Goal: Information Seeking & Learning: Learn about a topic

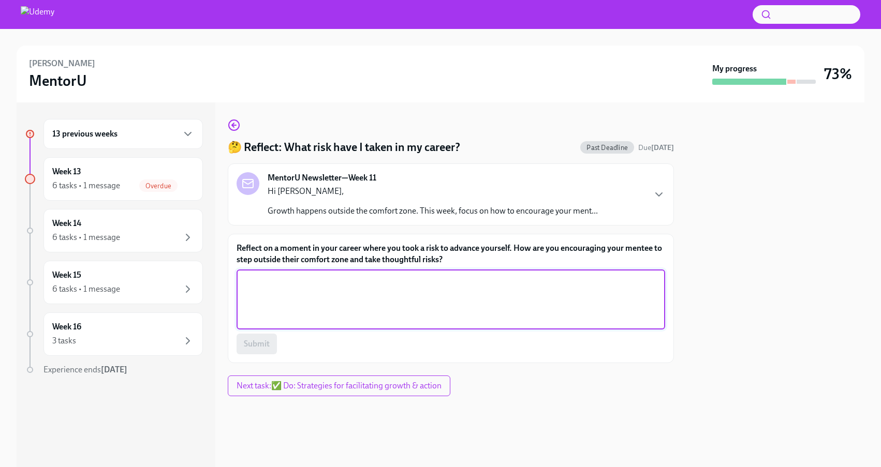
click at [398, 287] on textarea "Reflect on a moment in your career where you took a risk to advance yourself. H…" at bounding box center [451, 300] width 416 height 50
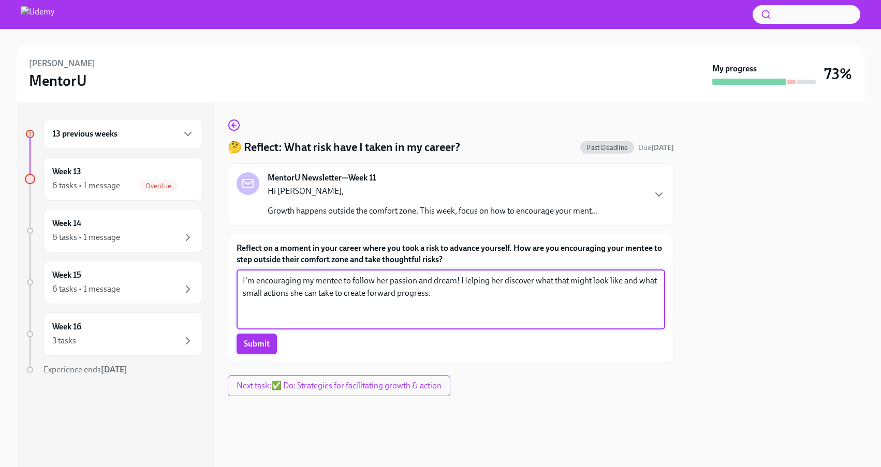
type textarea "I'm encouraging my mentee to follow her passion and dream! Helping her discover…"
click at [271, 343] on button "Submit" at bounding box center [257, 344] width 40 height 21
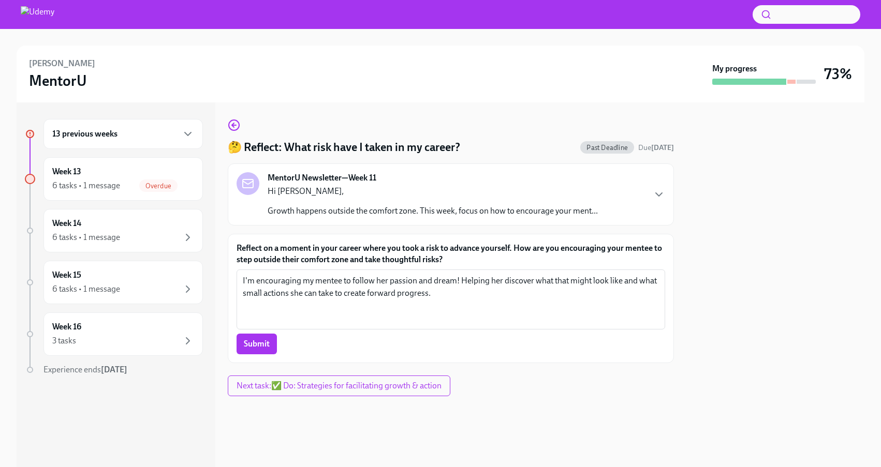
click at [140, 135] on div "13 previous weeks" at bounding box center [123, 134] width 142 height 12
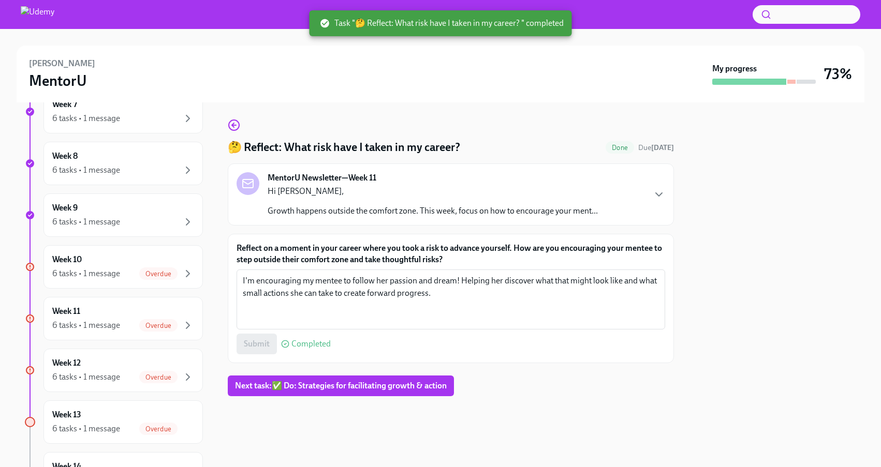
scroll to position [470, 0]
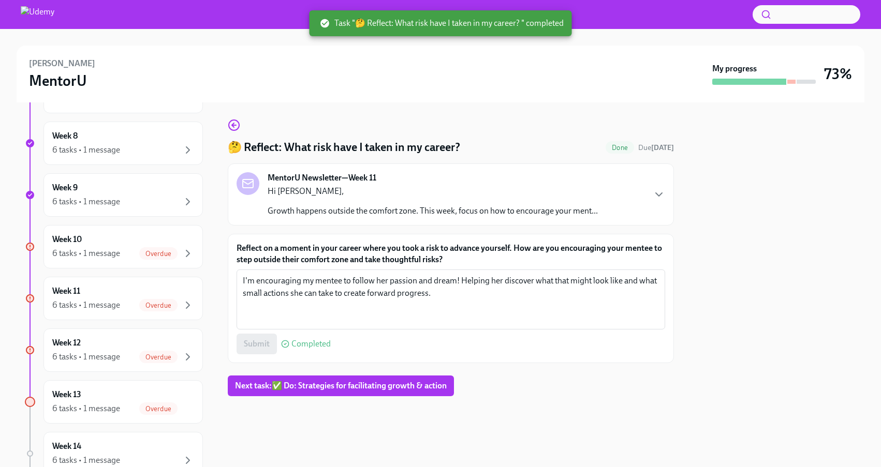
click at [139, 247] on div "6 tasks • 1 message Overdue" at bounding box center [123, 253] width 142 height 12
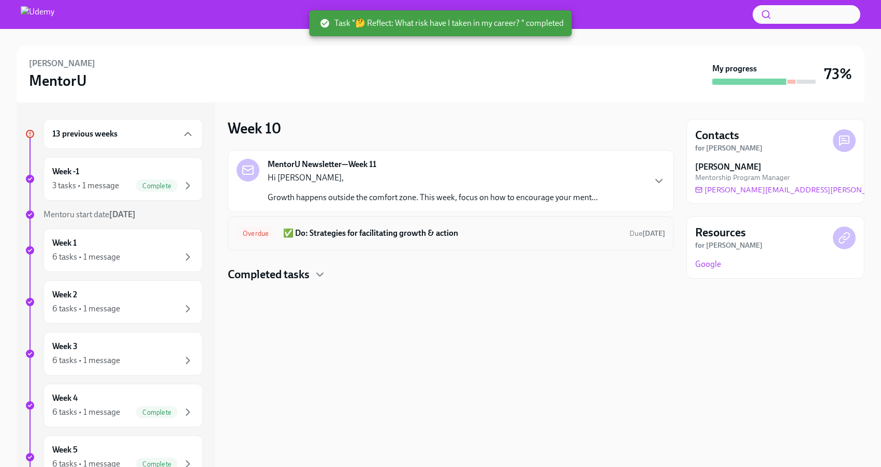
click at [367, 225] on div "Overdue ✅ Do: Strategies for facilitating growth & action Due [DATE]" at bounding box center [451, 233] width 429 height 17
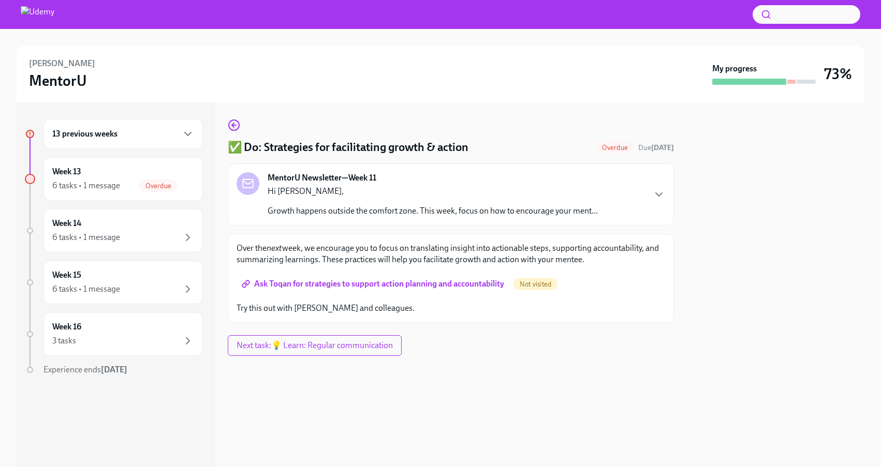
click at [368, 284] on span "Ask Toqan for strategies to support action planning and accountability" at bounding box center [374, 284] width 260 height 10
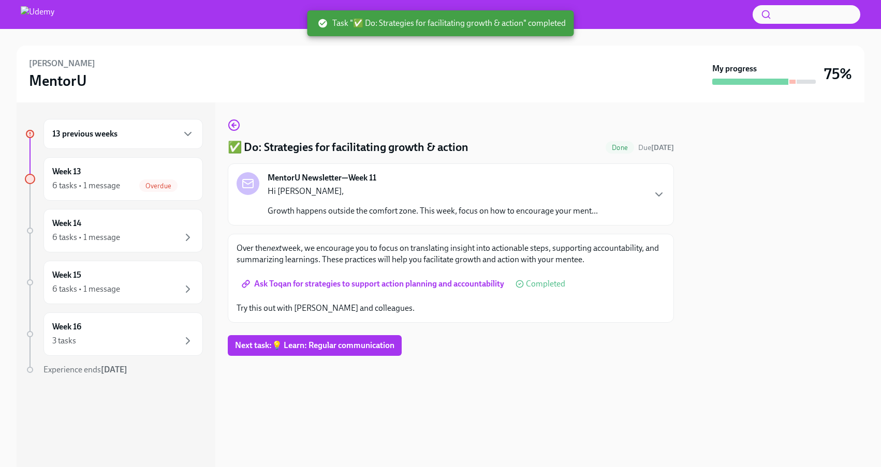
click at [120, 139] on div "13 previous weeks" at bounding box center [123, 134] width 142 height 12
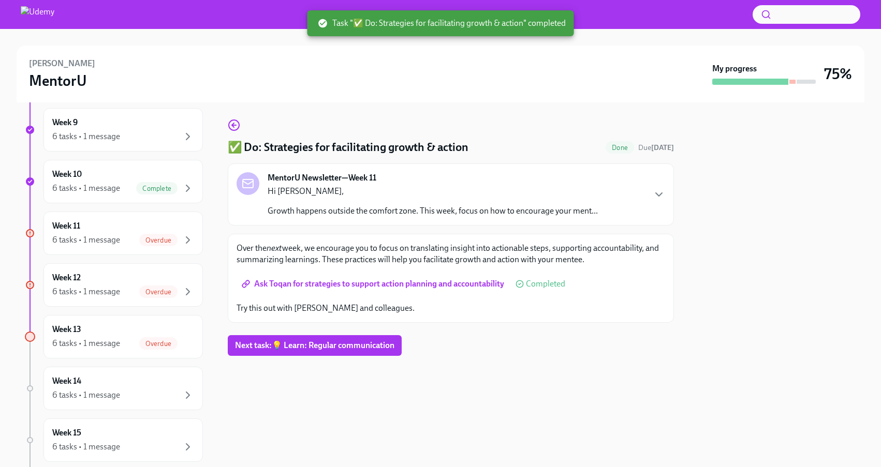
scroll to position [544, 0]
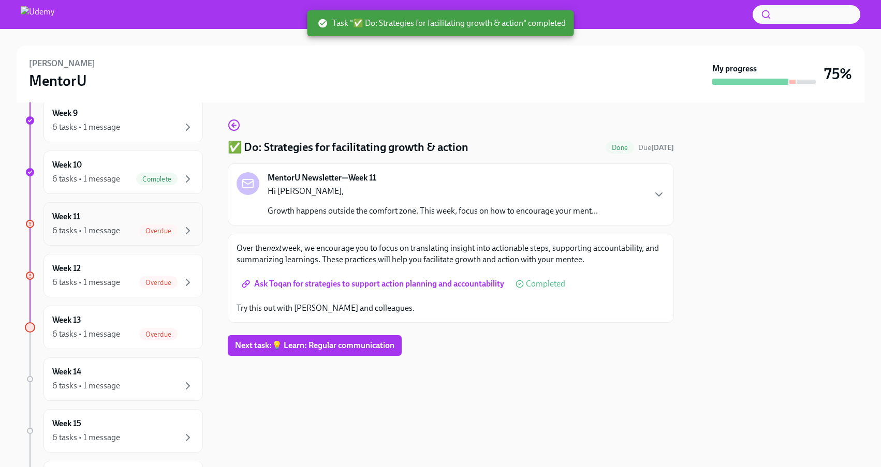
click at [126, 223] on div "Week 11 6 tasks • 1 message Overdue" at bounding box center [123, 224] width 142 height 26
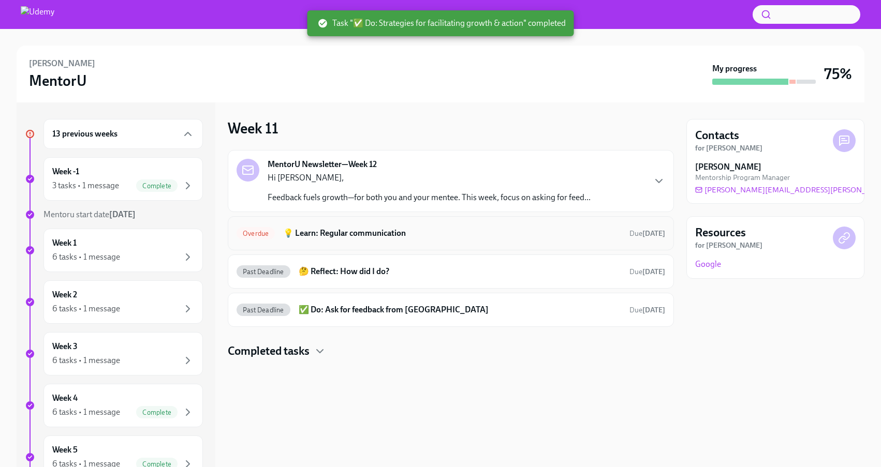
click at [388, 243] on div "Overdue 💡 Learn: Regular communication Due [DATE]" at bounding box center [451, 233] width 446 height 34
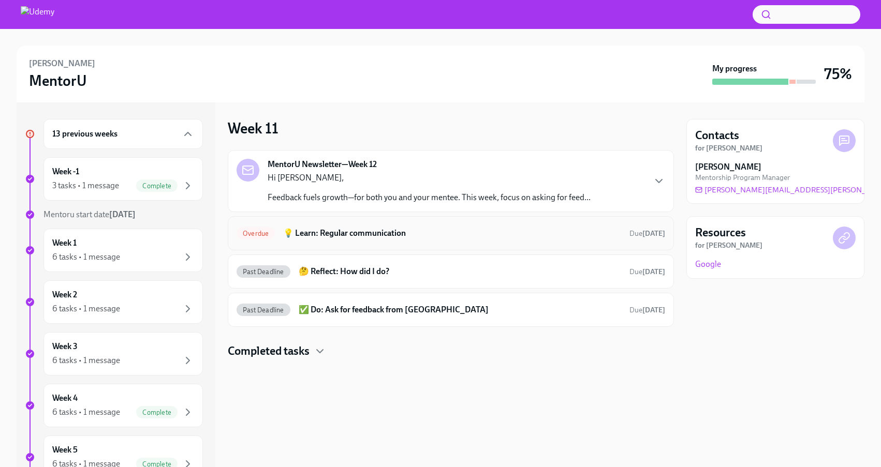
click at [376, 235] on h6 "💡 Learn: Regular communication" at bounding box center [452, 233] width 338 height 11
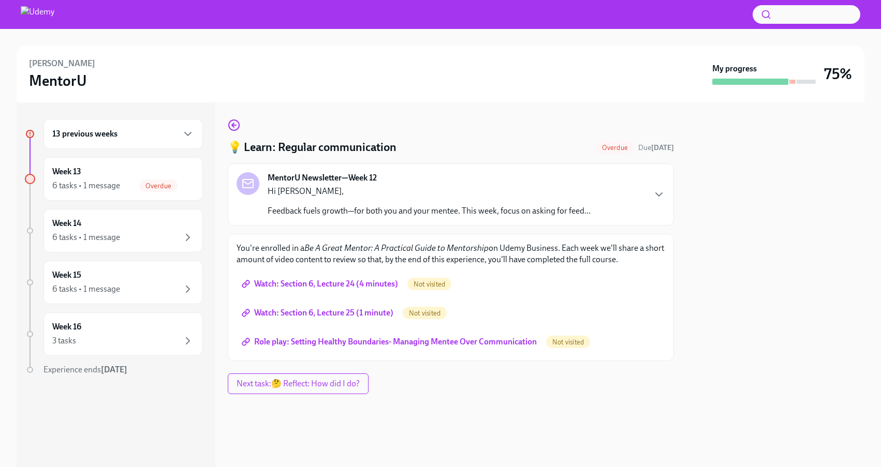
click at [363, 282] on span "Watch: Section 6, Lecture 24 (4 minutes)" at bounding box center [321, 284] width 154 height 10
click at [365, 311] on span "Watch: Section 6, Lecture 25 (1 minute)" at bounding box center [319, 313] width 150 height 10
click at [377, 338] on span "Role play: Setting Healthy Boundaries- Managing Mentee Over Communication" at bounding box center [390, 342] width 293 height 10
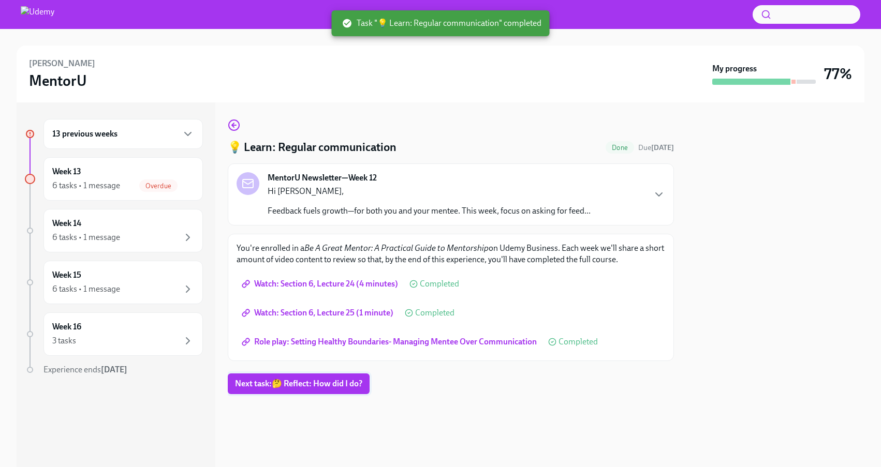
click at [318, 386] on span "Next task : 🤔 Reflect: How did I do?" at bounding box center [298, 384] width 127 height 10
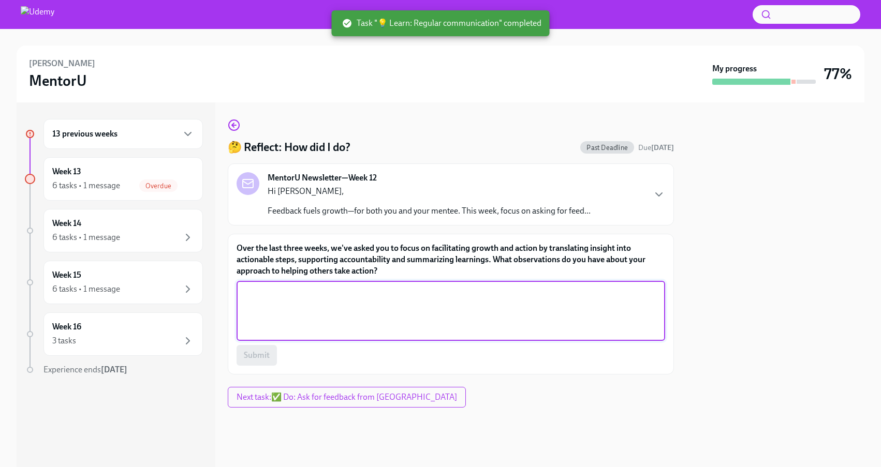
click at [400, 313] on textarea "Over the last three weeks, we've asked you to focus on facilitating growth and …" at bounding box center [451, 311] width 416 height 50
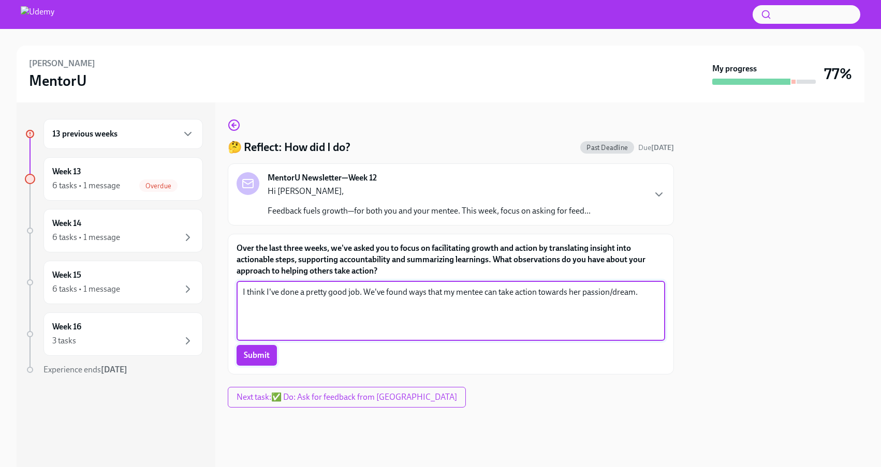
type textarea "I think I've done a pretty good job. We've found ways that my mentee can take a…"
click at [251, 355] on span "Submit" at bounding box center [257, 355] width 26 height 10
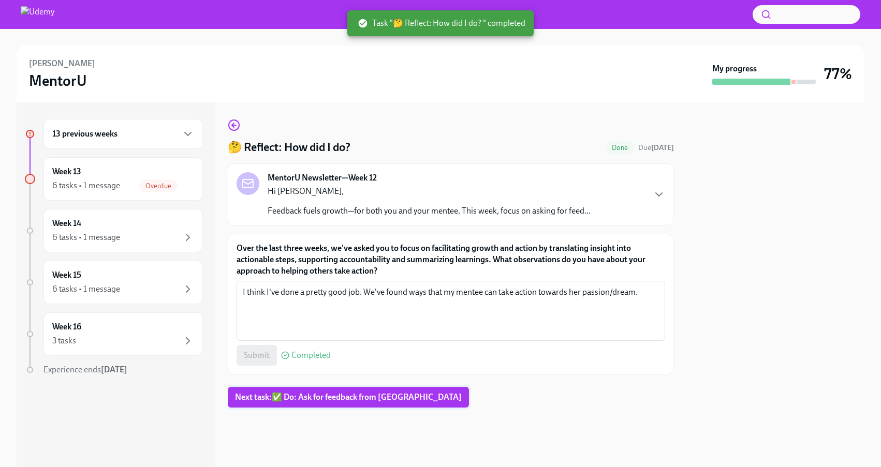
click at [314, 393] on span "Next task : ✅ Do: Ask for feedback from [PERSON_NAME]" at bounding box center [348, 397] width 227 height 10
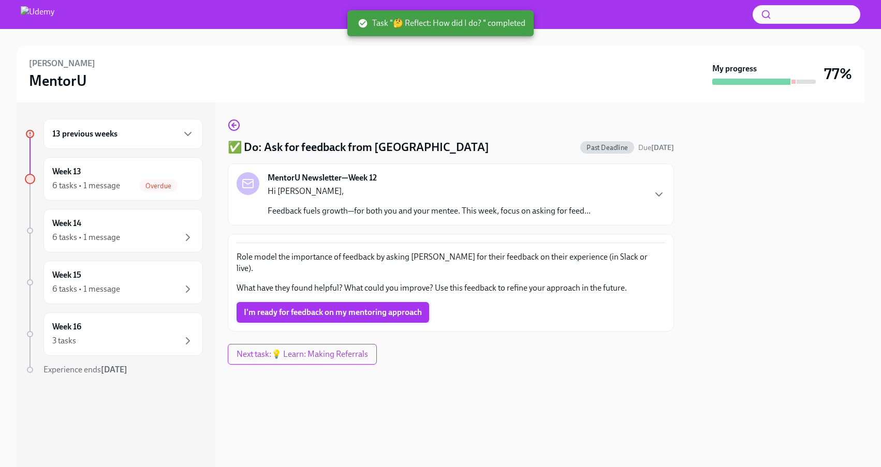
click at [393, 307] on span "I'm ready for feedback on my mentoring approach" at bounding box center [333, 312] width 178 height 10
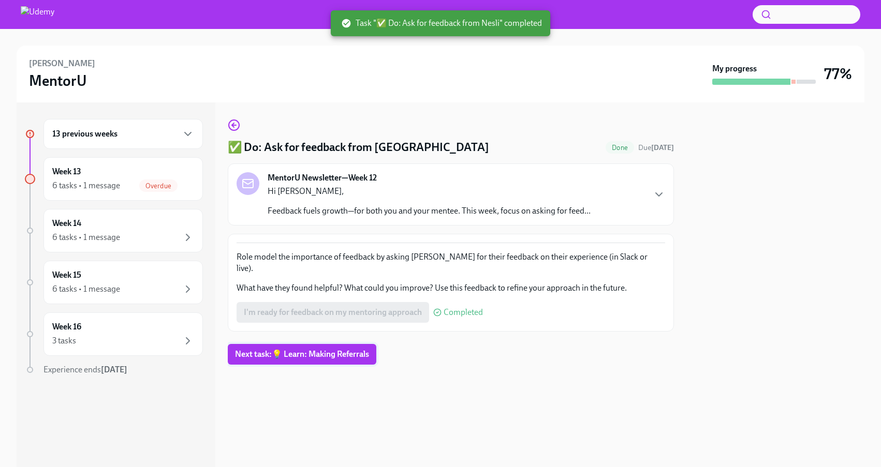
click at [360, 344] on button "Next task : 💡 Learn: Making Referrals" at bounding box center [302, 354] width 149 height 21
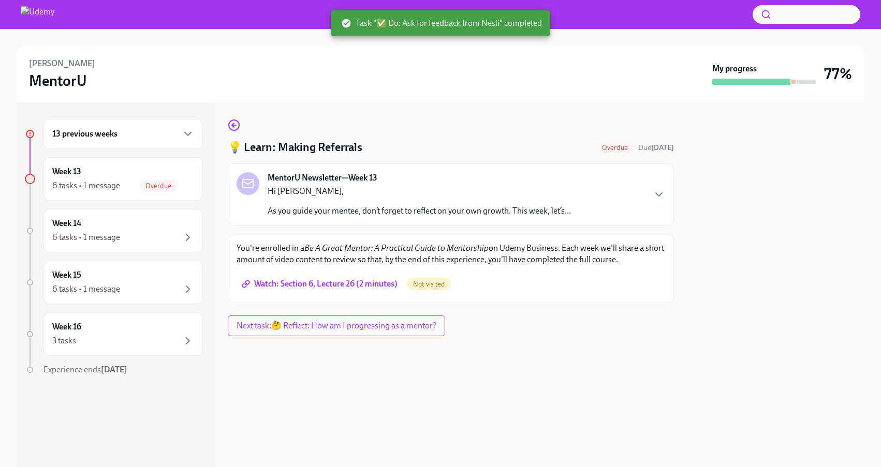
click at [370, 283] on span "Watch: Section 6, Lecture 26 (2 minutes)" at bounding box center [321, 284] width 154 height 10
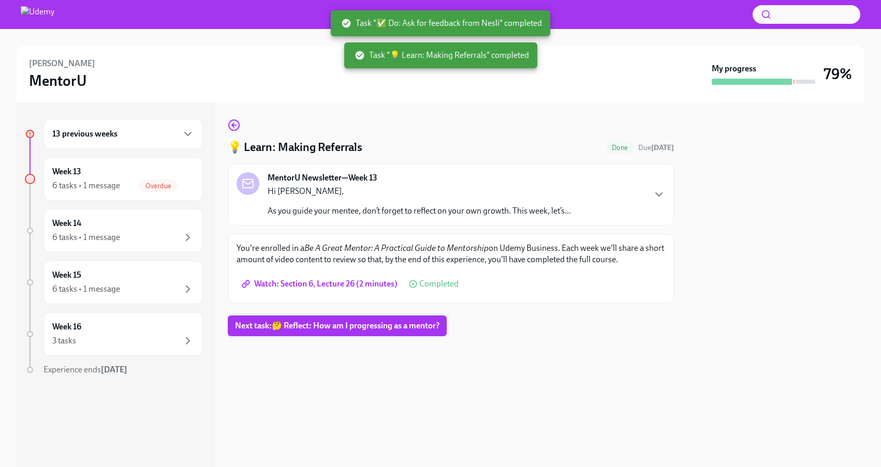
click at [424, 327] on span "Next task : 🤔 Reflect: How am I progressing as a mentor?" at bounding box center [337, 326] width 204 height 10
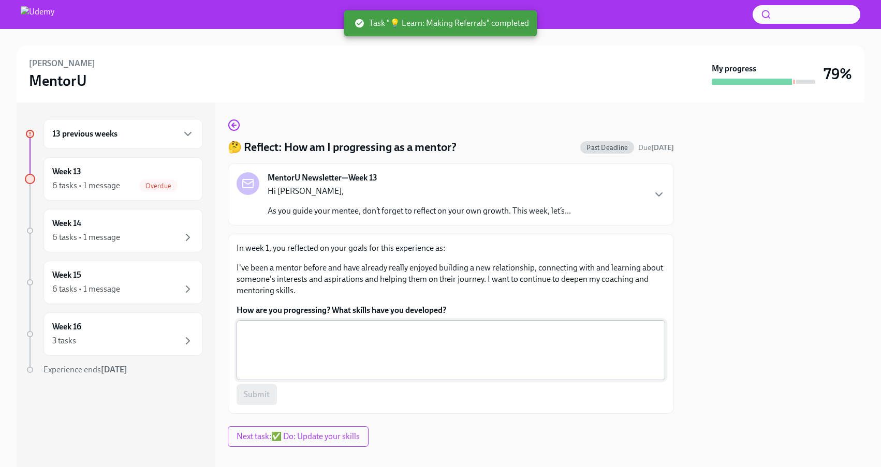
click at [424, 347] on textarea "How are you progressing? What skills have you developed?" at bounding box center [451, 351] width 416 height 50
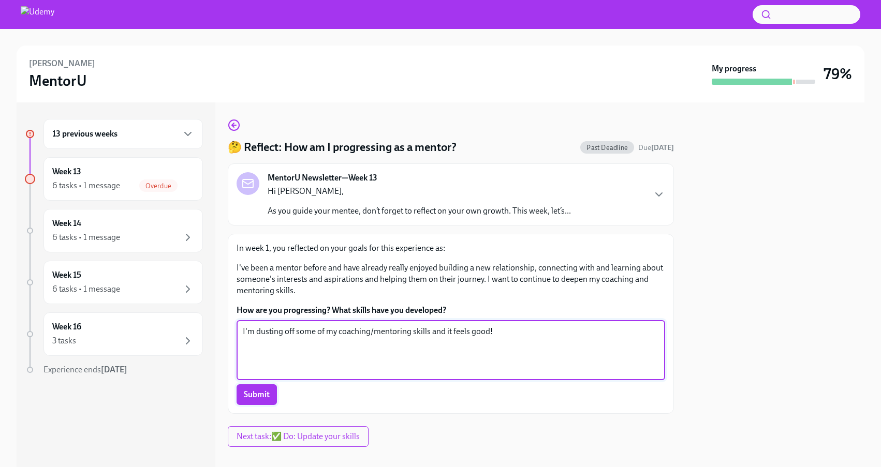
type textarea "I'm dusting off some of my coaching/mentoring skills and it feels good!"
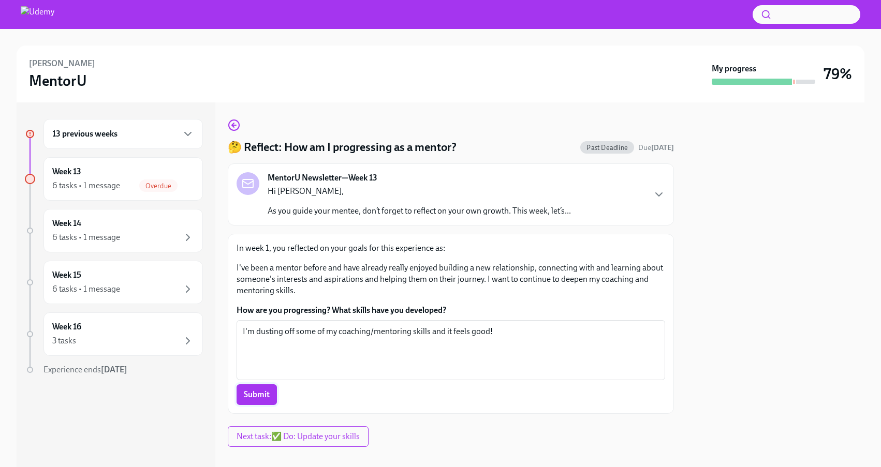
click at [269, 390] on span "Submit" at bounding box center [257, 395] width 26 height 10
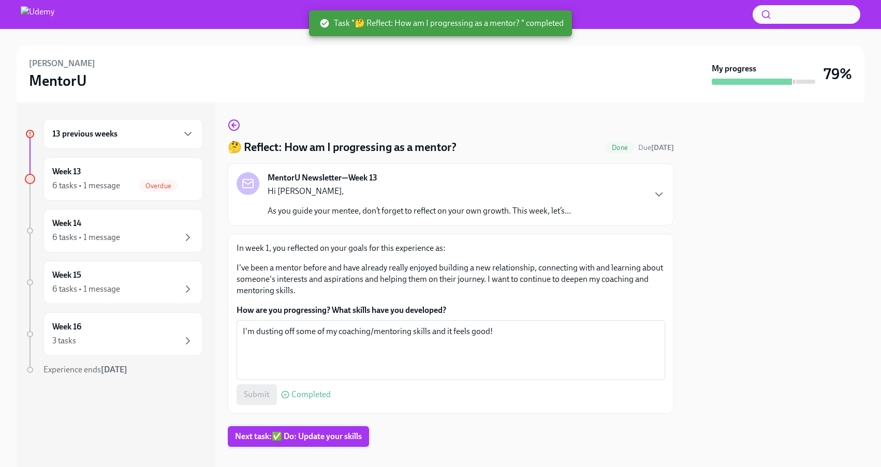
click at [331, 441] on span "Next task : ✅ Do: Update your skills" at bounding box center [298, 437] width 127 height 10
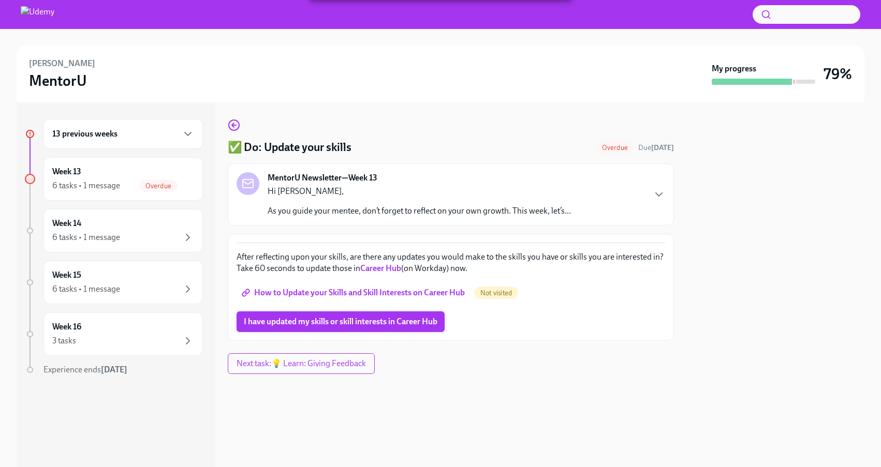
click at [381, 320] on span "I have updated my skills or skill interests in Career Hub" at bounding box center [341, 322] width 194 height 10
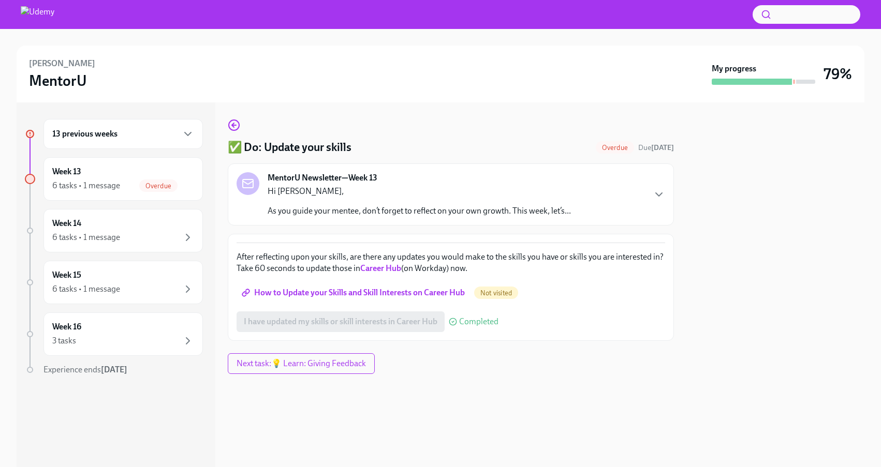
click at [380, 294] on span "How to Update your Skills and Skill Interests on Career Hub" at bounding box center [354, 293] width 221 height 10
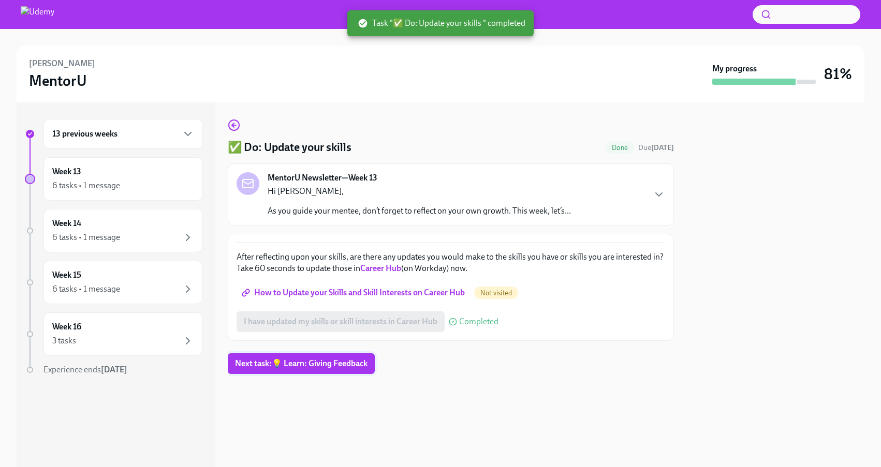
click at [271, 363] on span "Next task : 💡 Learn: Giving Feedback" at bounding box center [301, 364] width 133 height 10
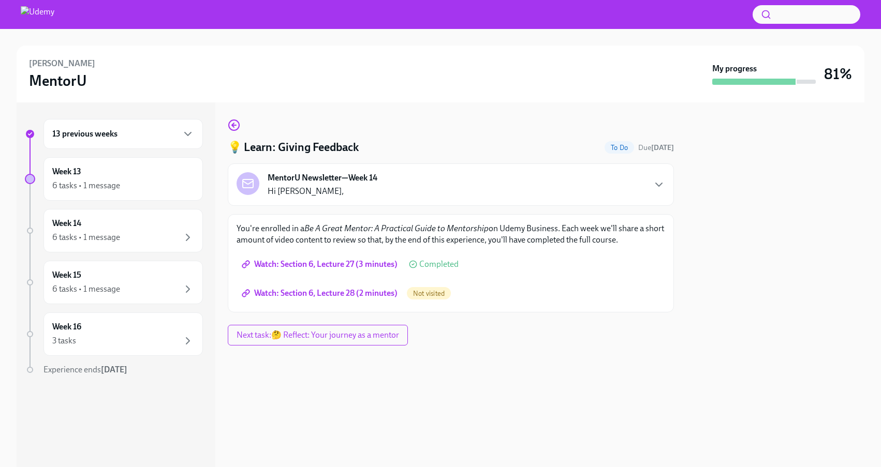
click at [340, 292] on span "Watch: Section 6, Lecture 28 (2 minutes)" at bounding box center [321, 293] width 154 height 10
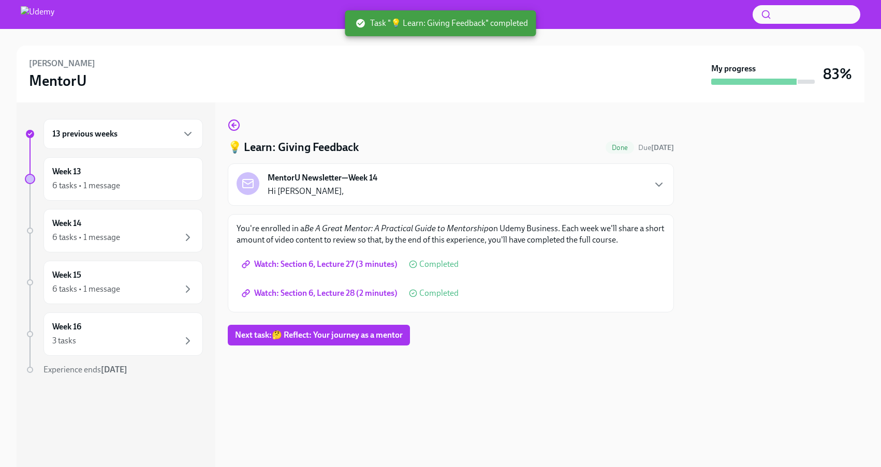
click at [394, 336] on span "Next task : 🤔 Reflect: Your journey as a mentor" at bounding box center [319, 335] width 168 height 10
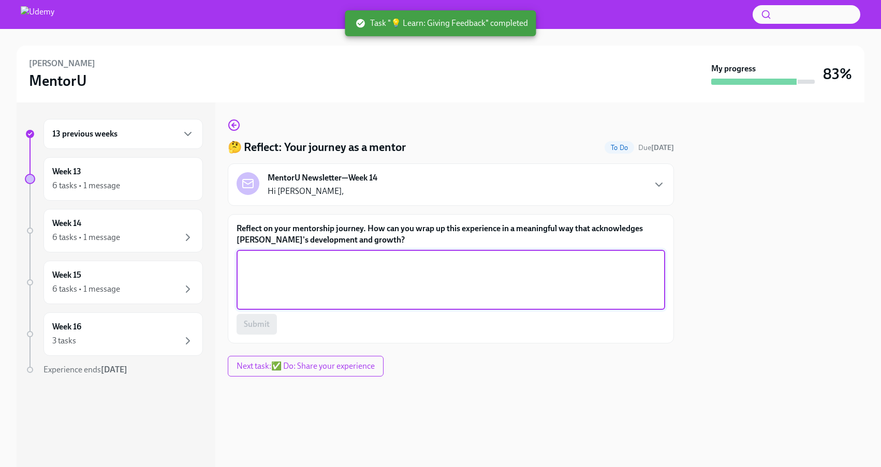
click at [418, 260] on textarea "Reflect on your mentorship journey. How can you wrap up this experience in a me…" at bounding box center [451, 280] width 416 height 50
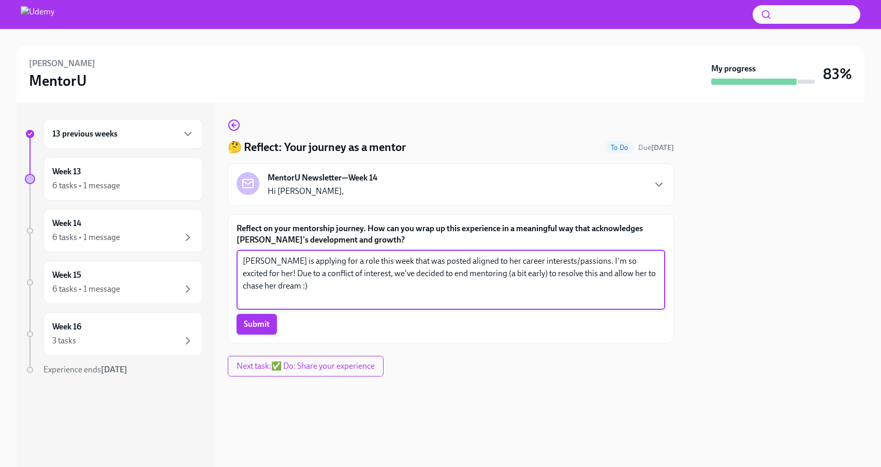
type textarea "[PERSON_NAME] is applying for a role this week that was posted aligned to her c…"
click at [263, 328] on span "Submit" at bounding box center [257, 324] width 26 height 10
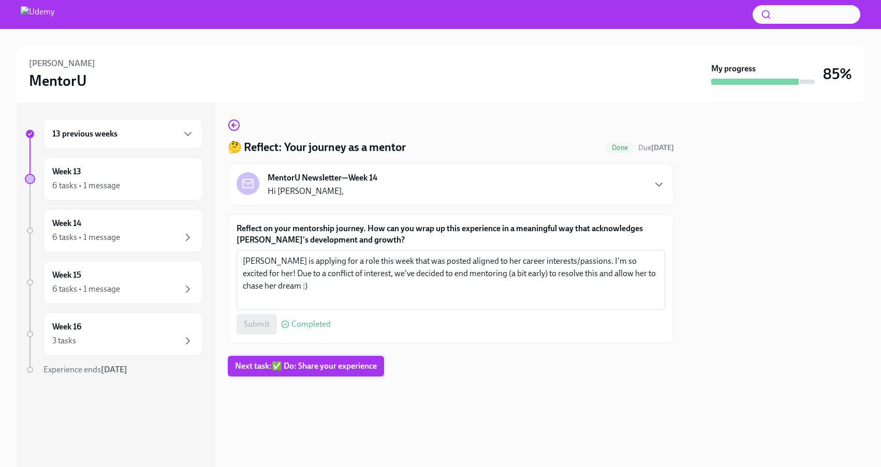
click at [343, 364] on span "Next task : ✅ Do: Share your experience" at bounding box center [306, 366] width 142 height 10
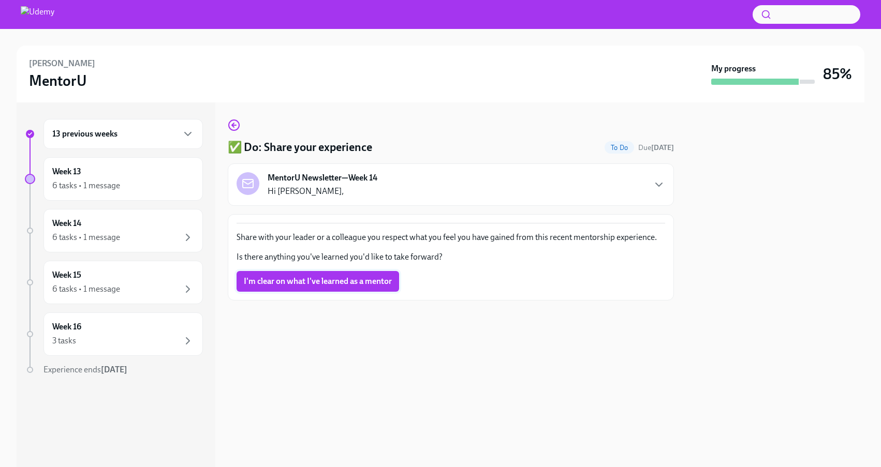
click at [367, 285] on span "I'm clear on what I've learned as a mentor" at bounding box center [318, 281] width 148 height 10
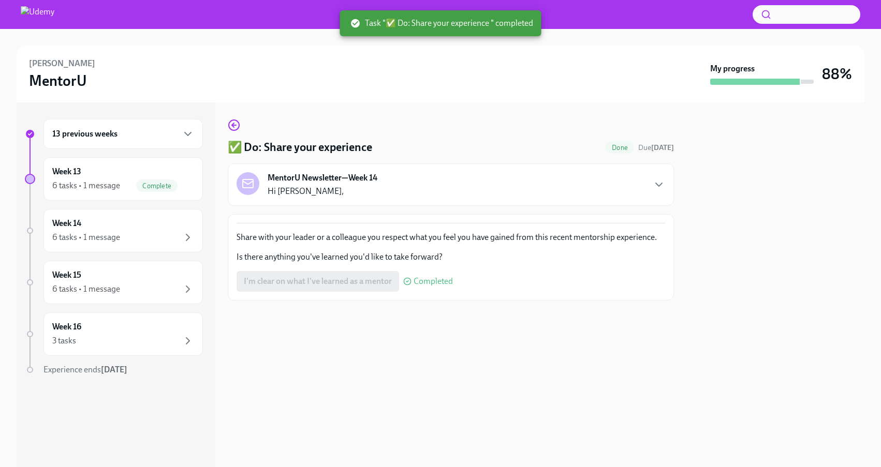
click at [190, 125] on div "13 previous weeks" at bounding box center [122, 134] width 159 height 30
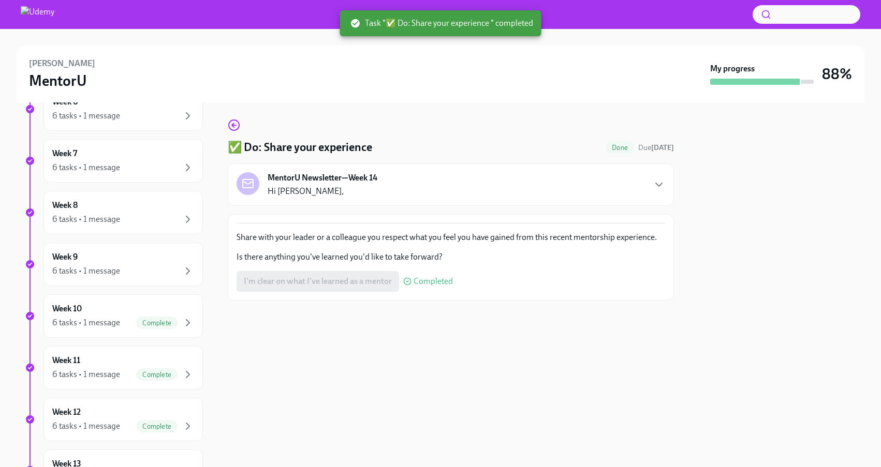
scroll to position [642, 0]
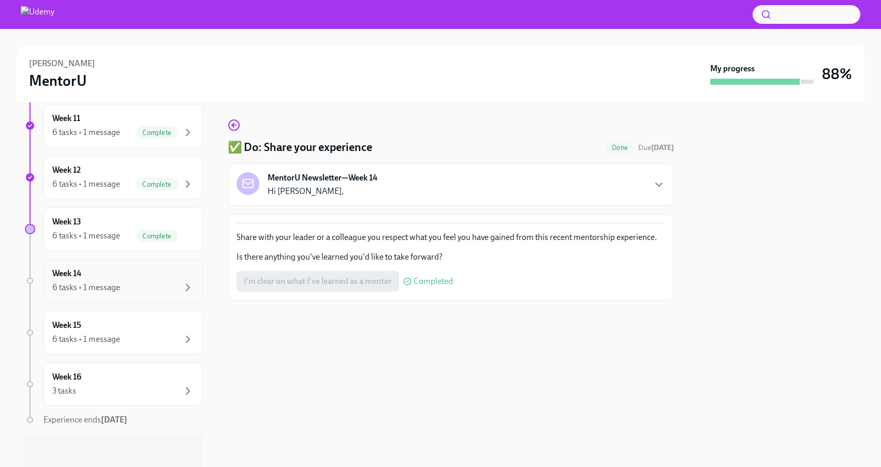
click at [167, 268] on div "Week 14 6 tasks • 1 message" at bounding box center [123, 281] width 142 height 26
